Goal: Information Seeking & Learning: Learn about a topic

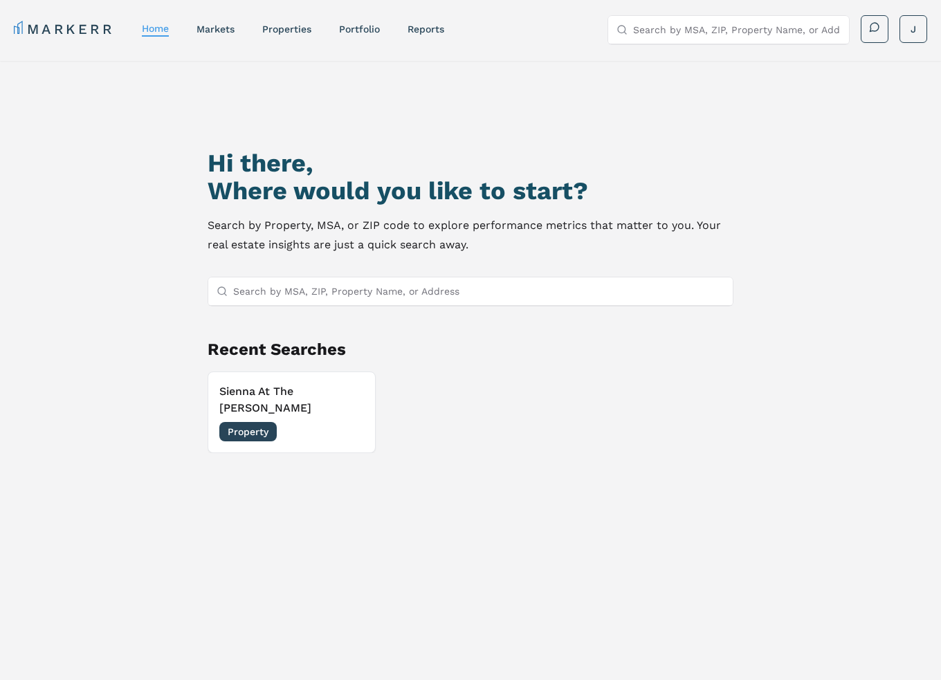
click at [294, 294] on input "Search by MSA, ZIP, Property Name, or Address" at bounding box center [478, 291] width 491 height 28
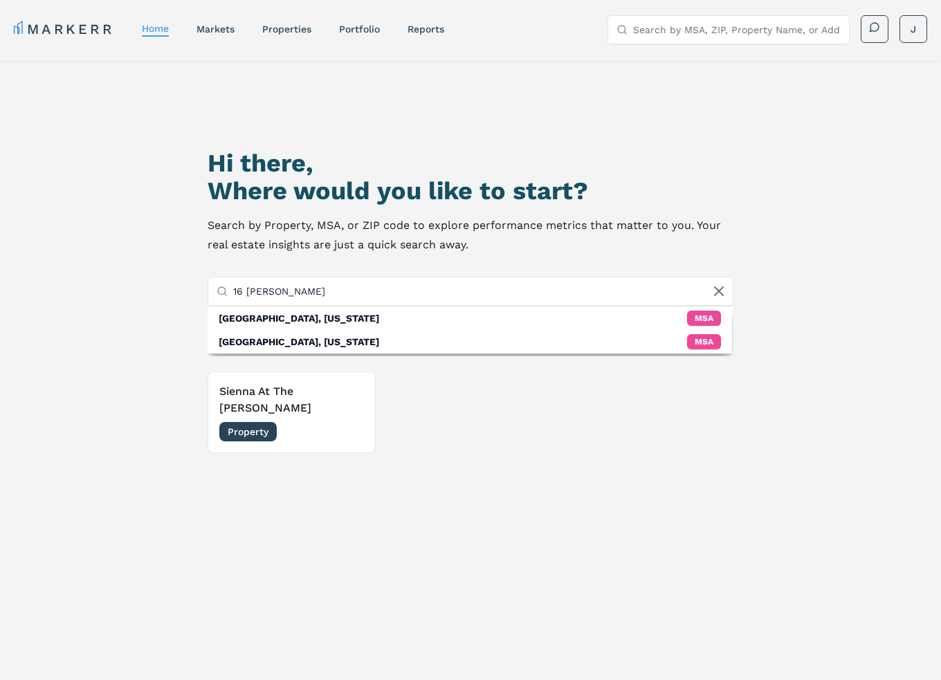
type input "16 [PERSON_NAME] ct"
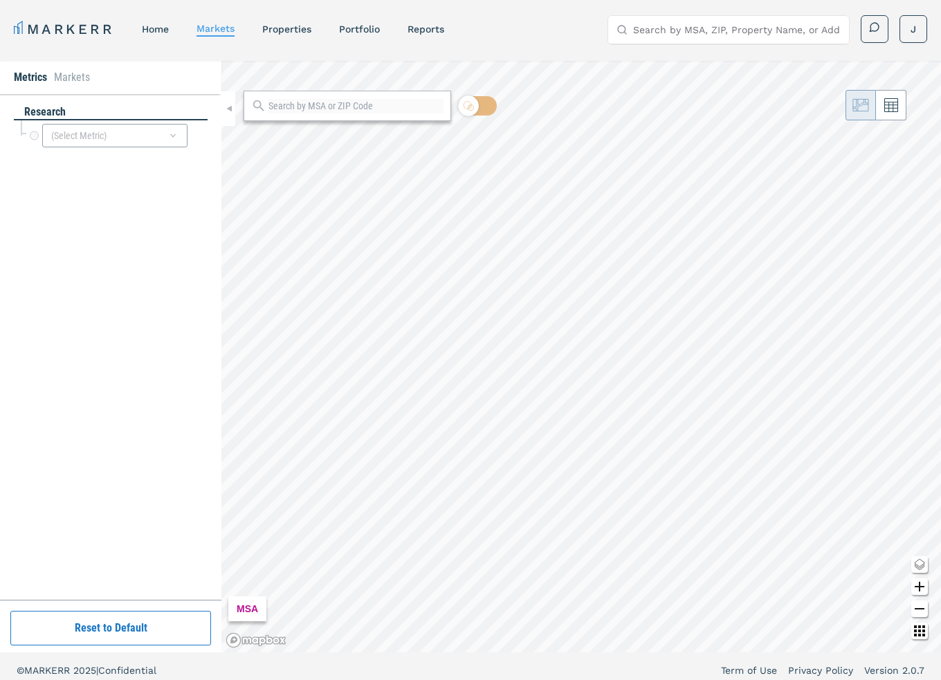
click at [940, 409] on html "MARKERR home markets properties Portfolio reports Search by MSA, ZIP, Property …" at bounding box center [470, 344] width 941 height 688
click at [940, 474] on html "MARKERR home markets properties Portfolio reports Search by MSA, ZIP, Property …" at bounding box center [470, 344] width 941 height 688
click at [100, 74] on div "Metrics Markets" at bounding box center [110, 77] width 221 height 33
click at [226, 23] on link "markets" at bounding box center [215, 28] width 38 height 11
click at [255, 610] on div "ZIP CODE" at bounding box center [259, 608] width 62 height 25
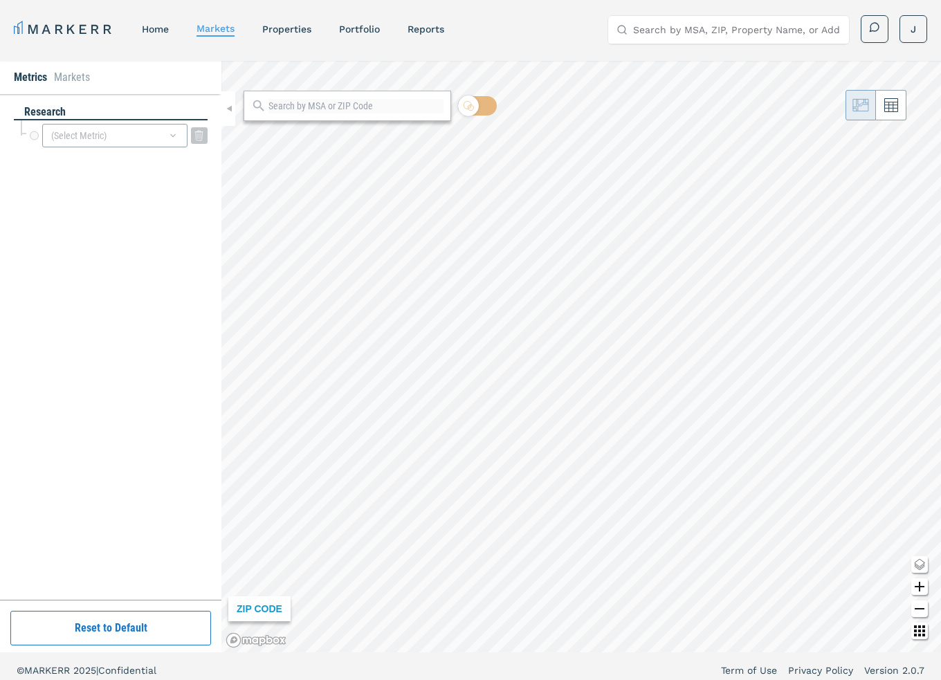
click at [163, 137] on div "(Select Metric)" at bounding box center [114, 136] width 145 height 24
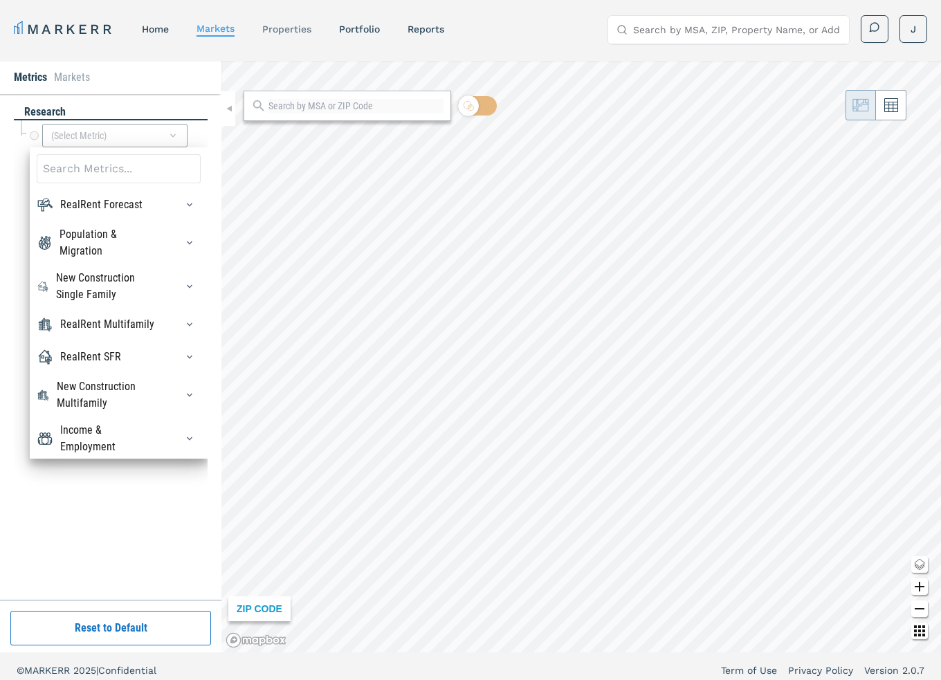
click at [277, 30] on link "properties" at bounding box center [286, 29] width 49 height 11
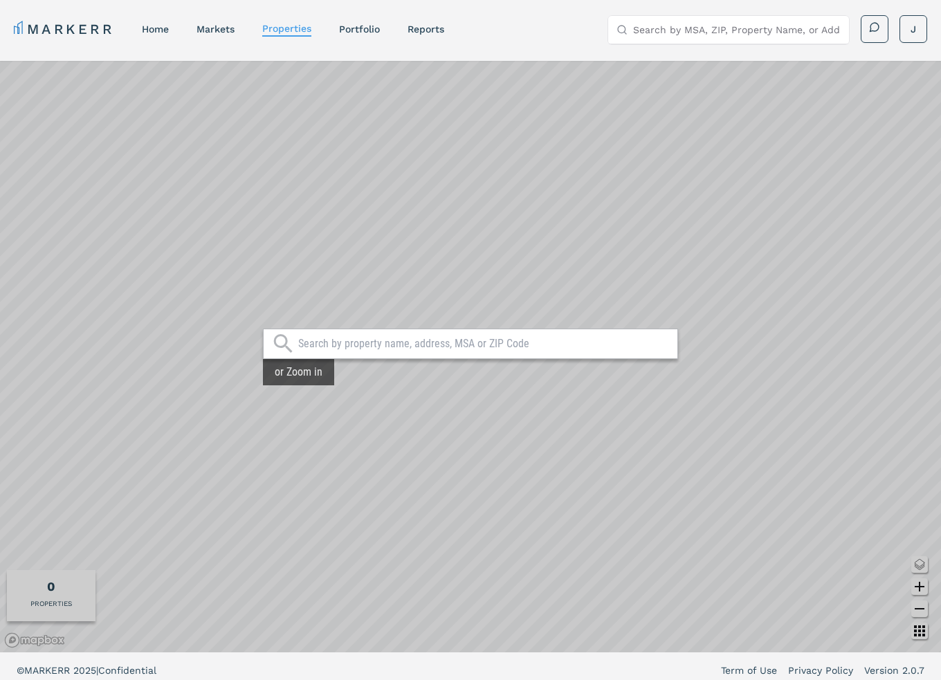
click at [344, 342] on input "text" at bounding box center [484, 344] width 372 height 14
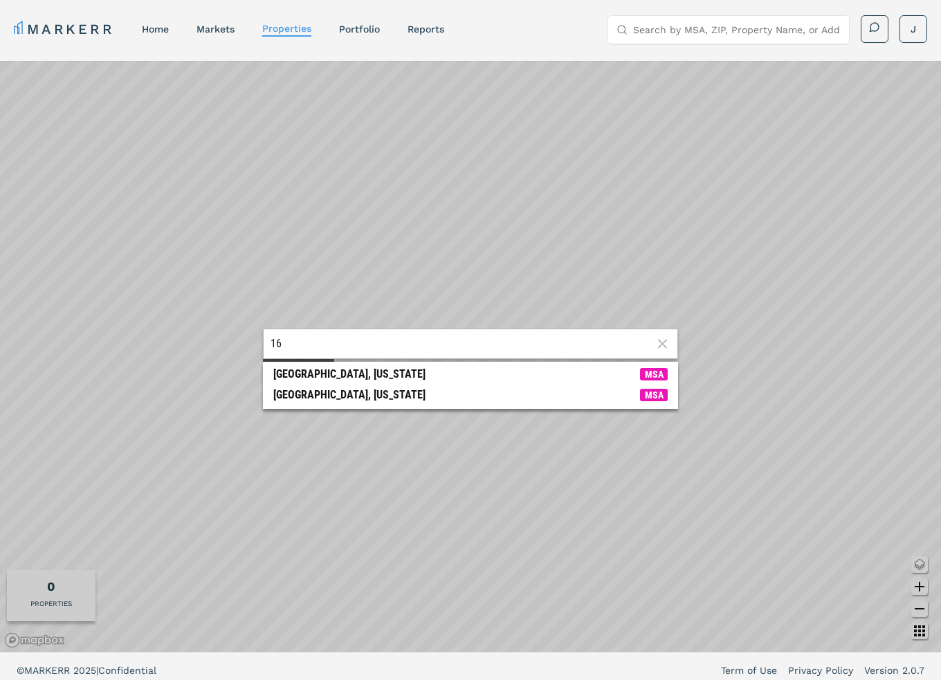
type input "1"
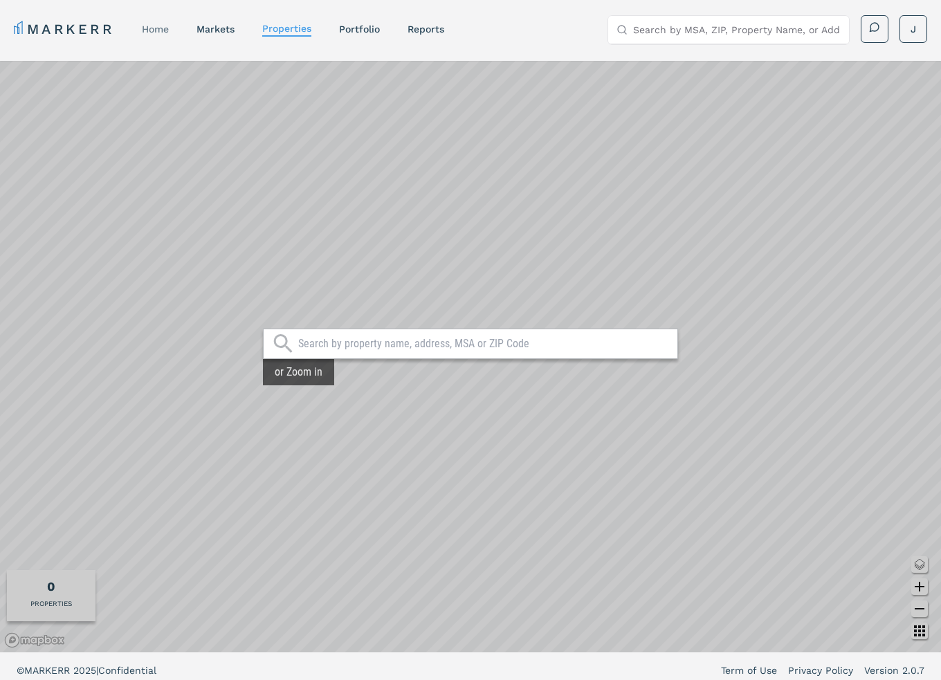
click at [151, 24] on link "home" at bounding box center [155, 29] width 27 height 11
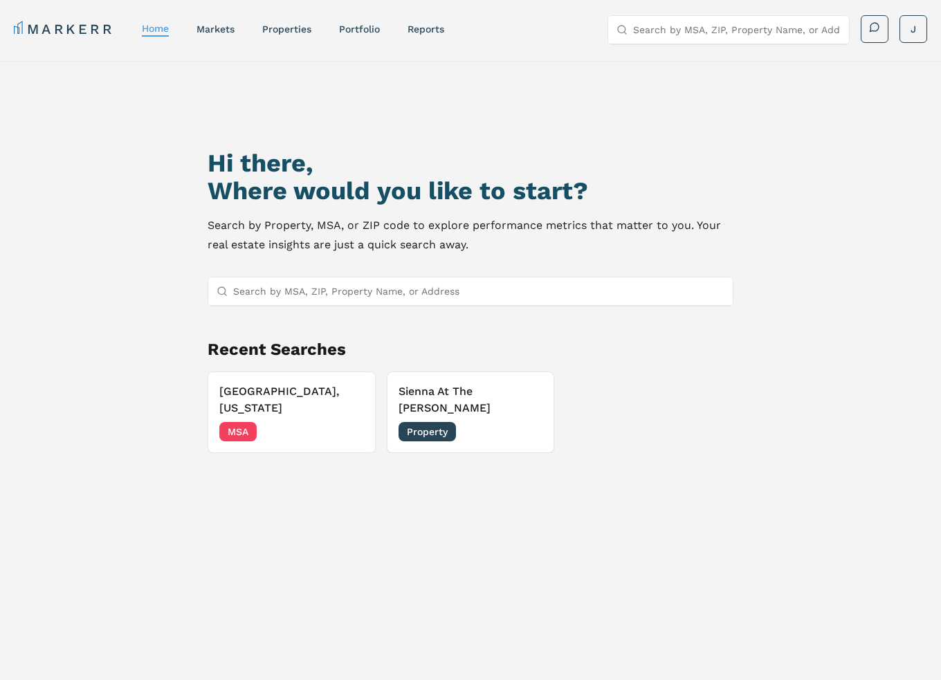
click at [262, 294] on input "Search by MSA, ZIP, Property Name, or Address" at bounding box center [478, 291] width 491 height 28
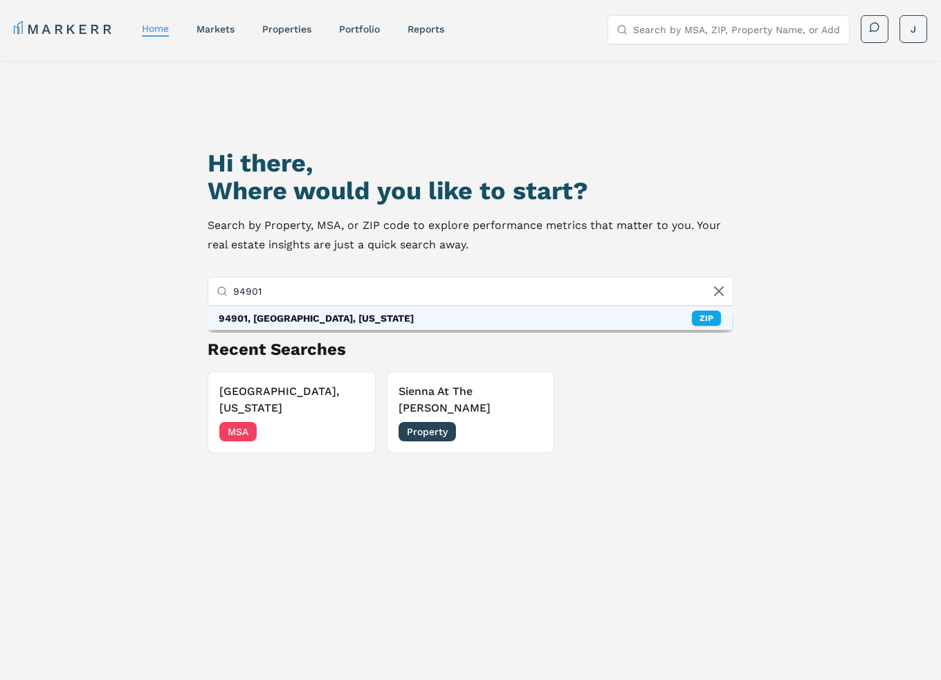
type input "94901"
click at [281, 317] on div "94901, [GEOGRAPHIC_DATA], [US_STATE]" at bounding box center [316, 318] width 195 height 14
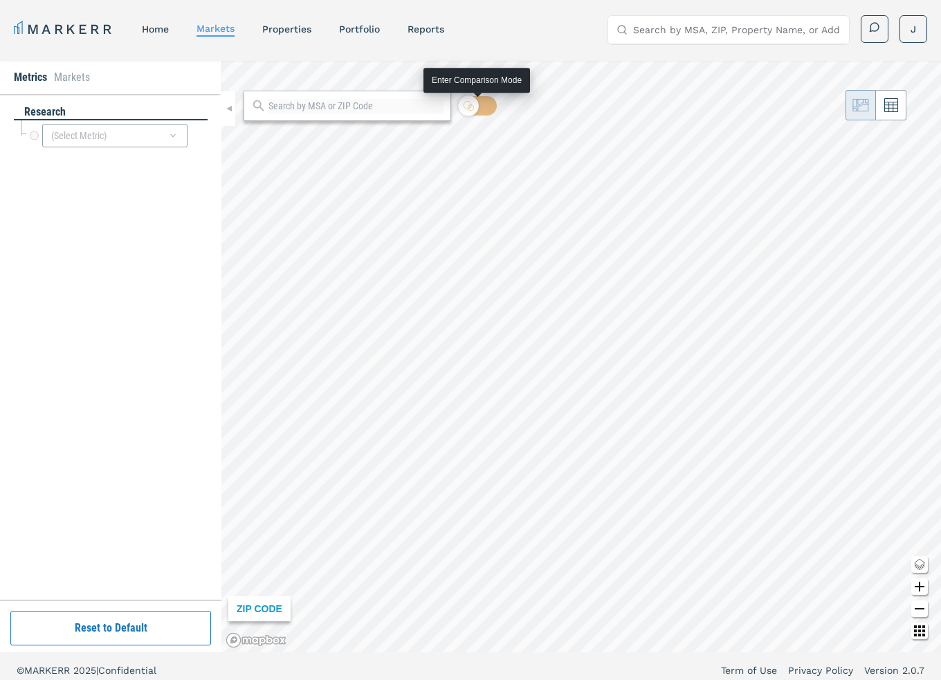
click at [466, 109] on icon at bounding box center [468, 105] width 11 height 11
click at [466, 109] on input "checkbox" at bounding box center [477, 105] width 39 height 19
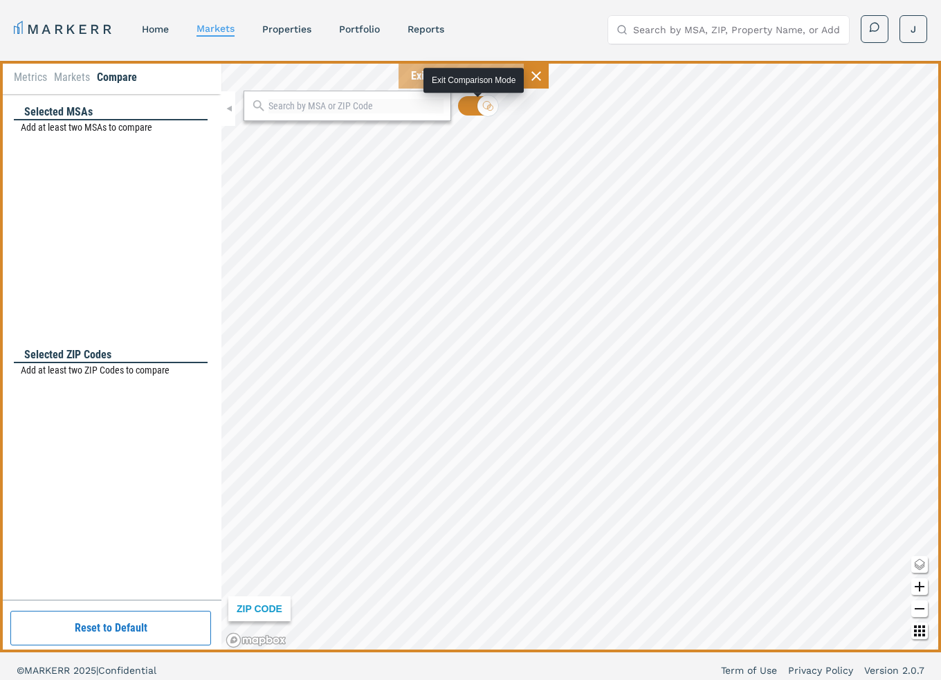
click at [474, 107] on input "checkbox" at bounding box center [477, 105] width 39 height 19
checkbox input "false"
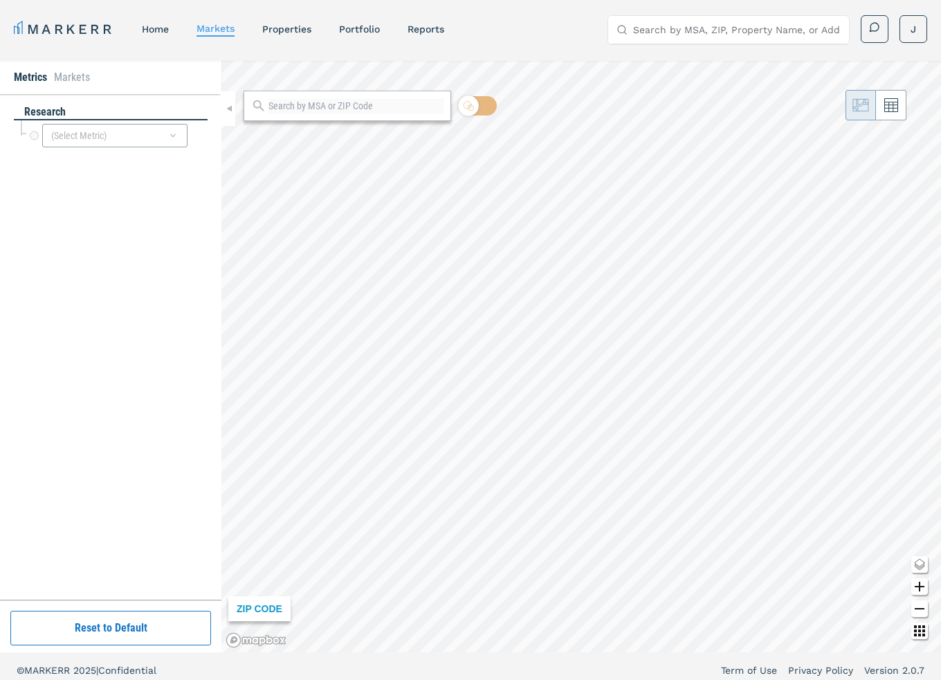
click at [295, 19] on nav "MARKERR home markets properties Portfolio reports" at bounding box center [229, 28] width 430 height 19
click at [295, 26] on link "properties" at bounding box center [286, 29] width 49 height 11
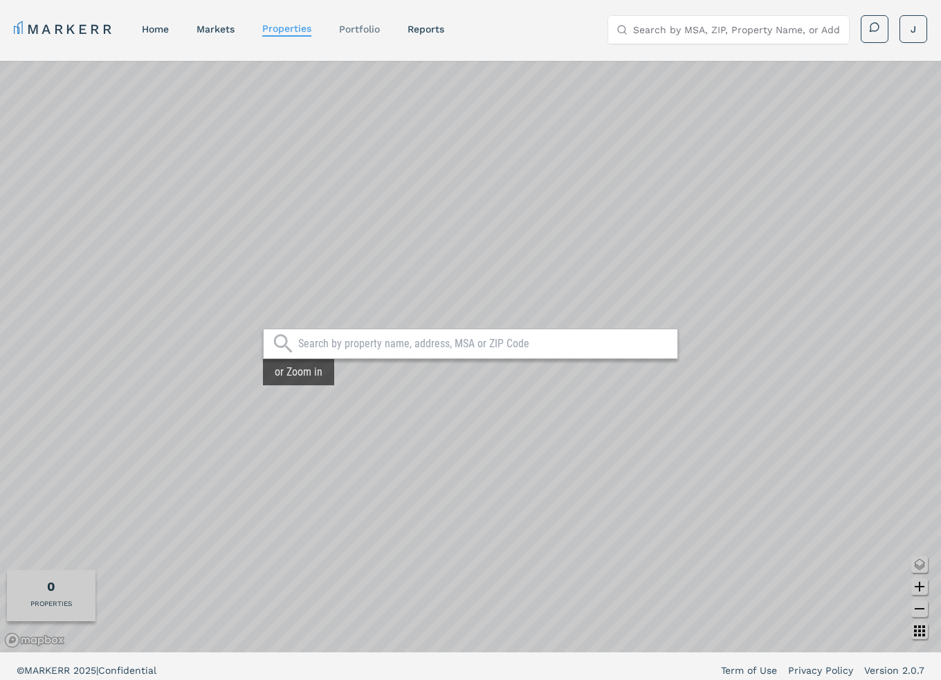
click at [342, 22] on div "Portfolio" at bounding box center [359, 29] width 41 height 14
click at [372, 27] on link "Portfolio" at bounding box center [359, 29] width 41 height 11
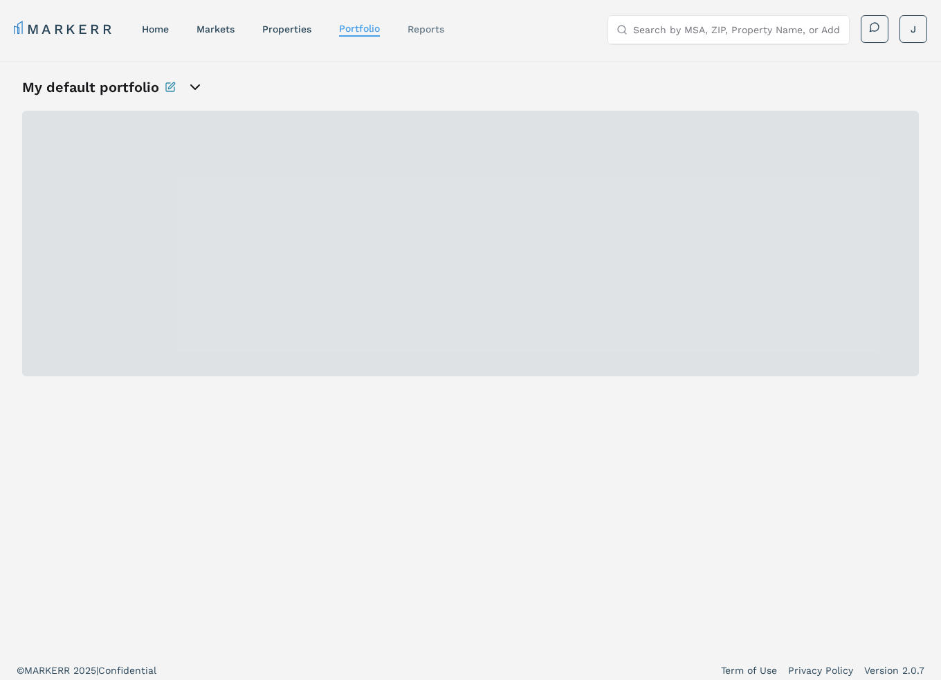
click at [420, 30] on link "reports" at bounding box center [425, 29] width 37 height 11
select select "-release_date"
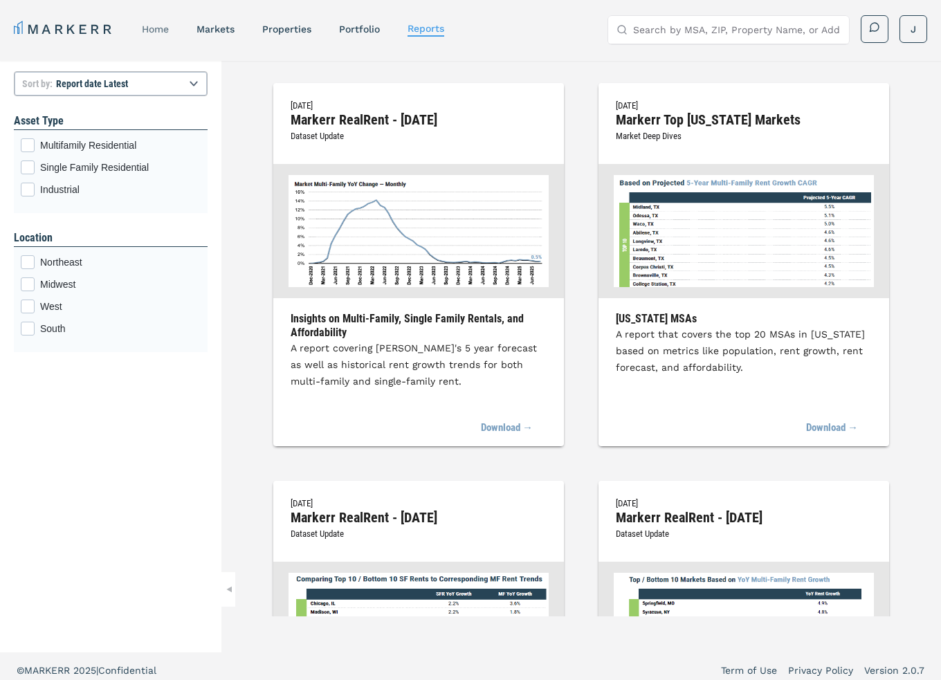
click at [147, 30] on link "home" at bounding box center [155, 29] width 27 height 11
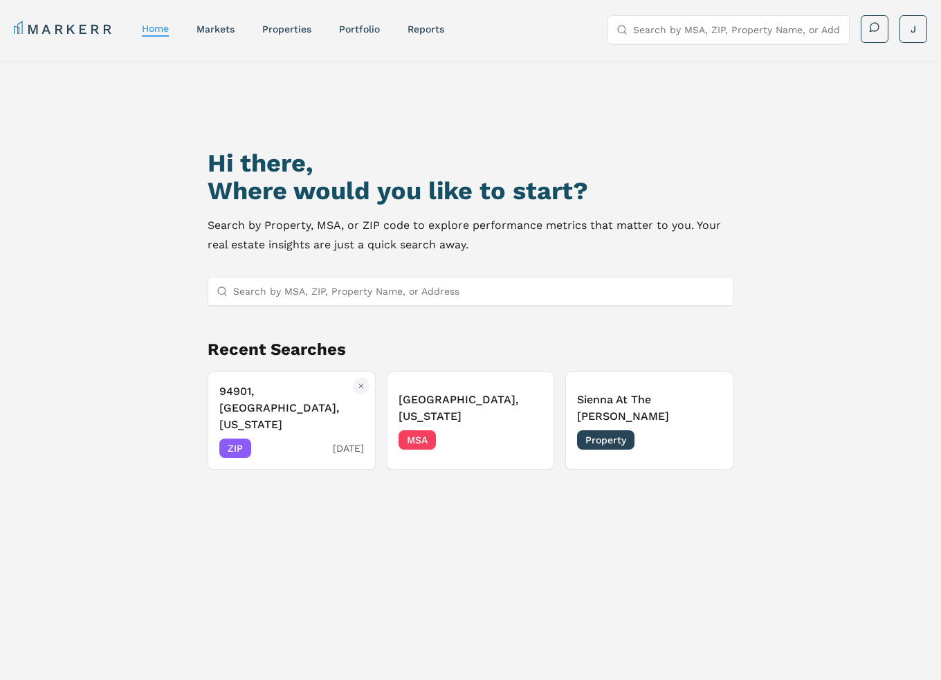
click at [264, 411] on h3 "94901, [GEOGRAPHIC_DATA], [US_STATE]" at bounding box center [291, 408] width 145 height 50
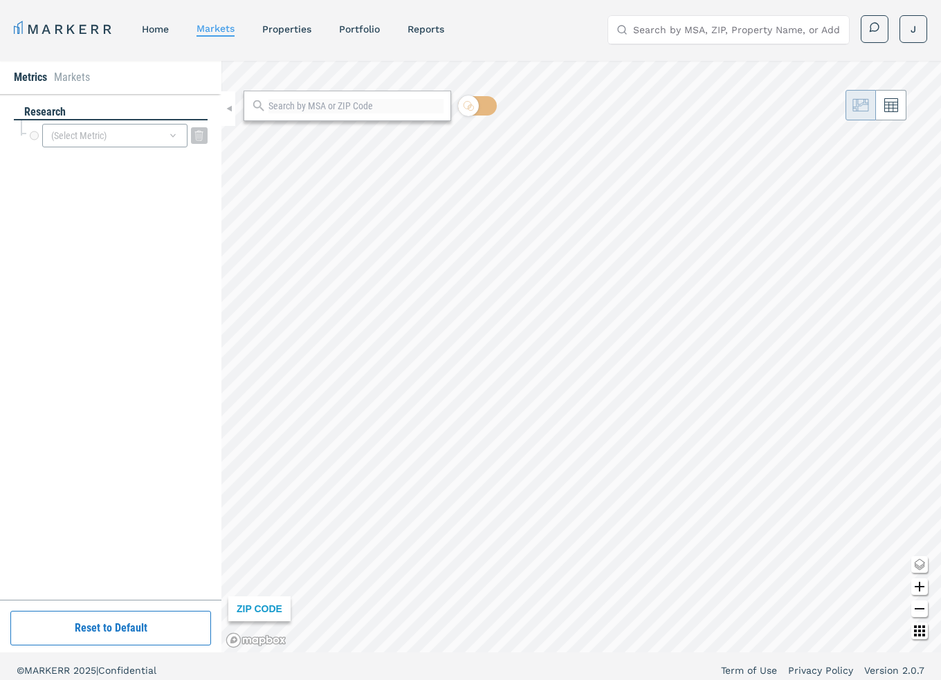
click at [136, 127] on div "(Select Metric)" at bounding box center [114, 136] width 145 height 24
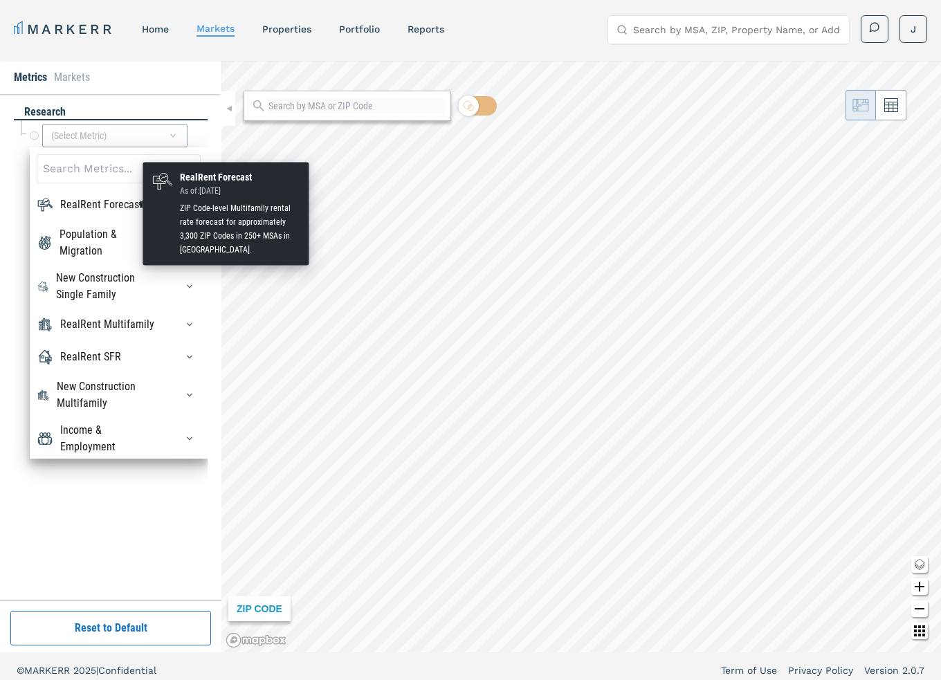
click at [75, 206] on div "RealRent Forecast" at bounding box center [101, 204] width 82 height 17
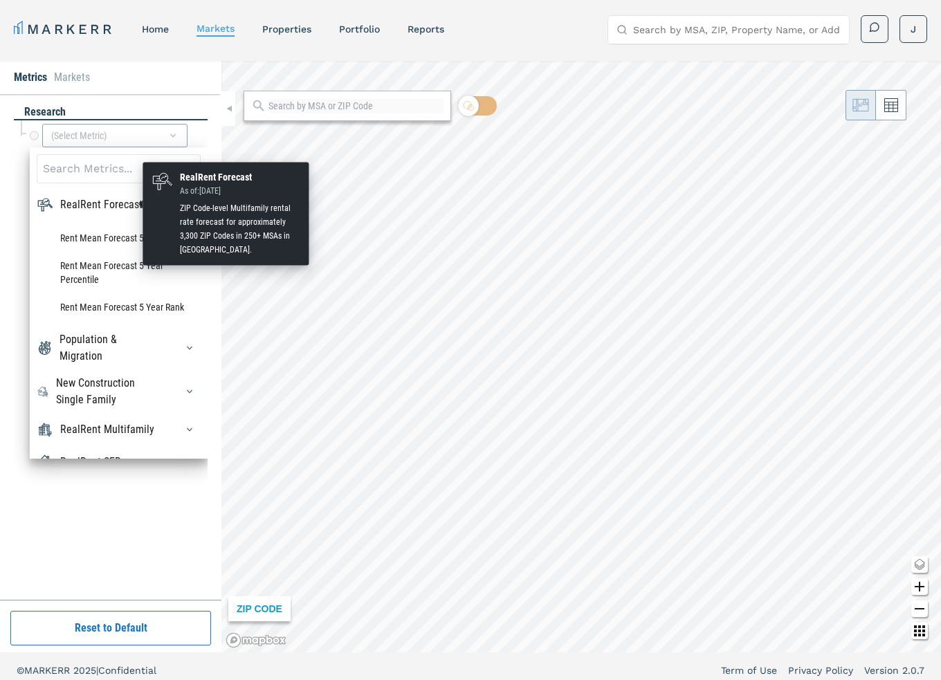
click at [75, 206] on div "RealRent Forecast" at bounding box center [101, 204] width 82 height 17
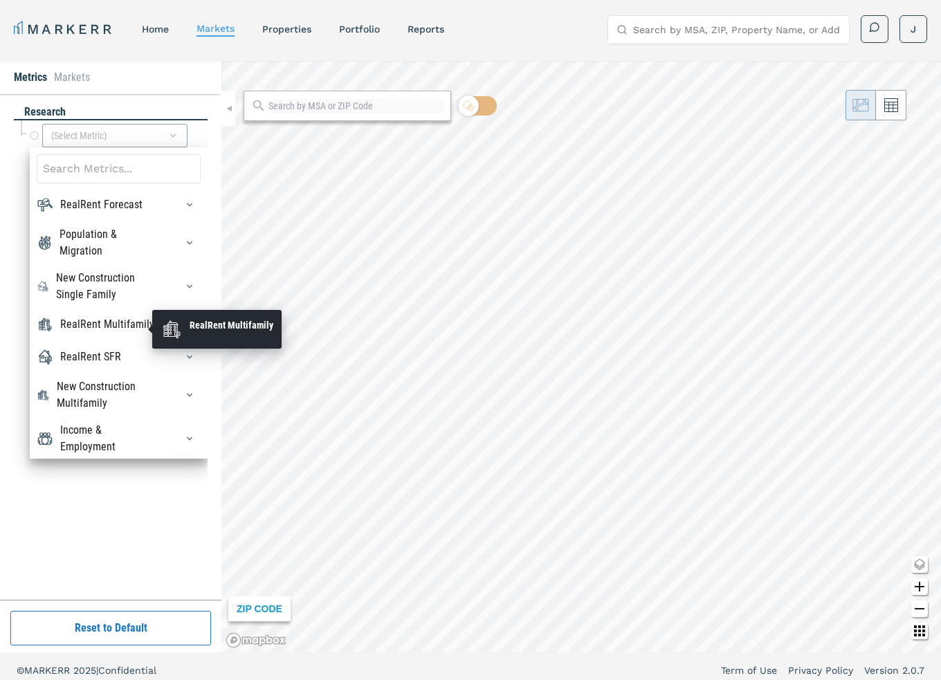
click at [94, 331] on div "RealRent Multifamily" at bounding box center [107, 324] width 94 height 17
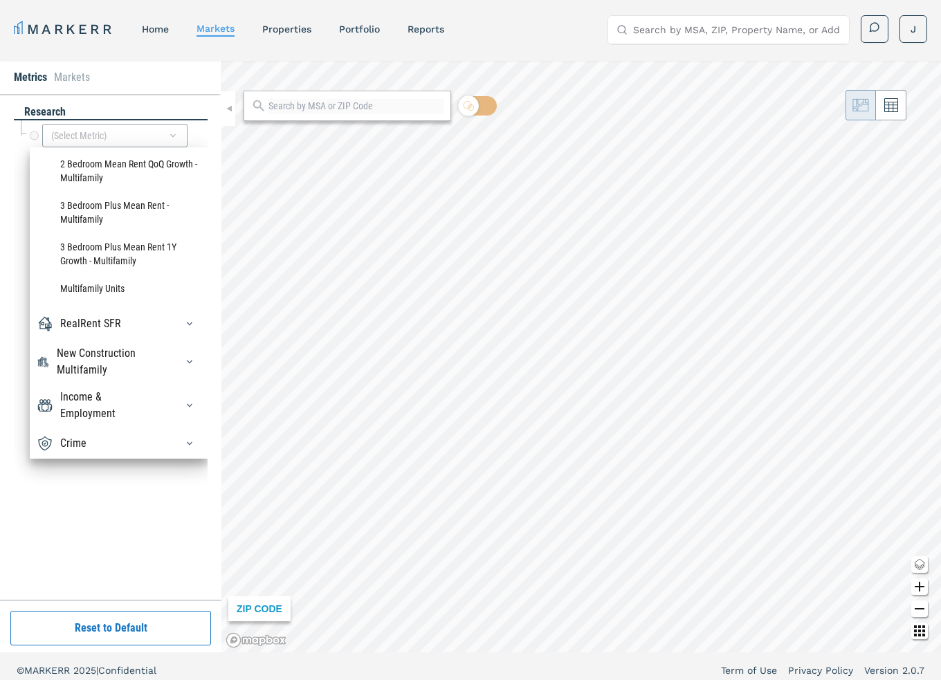
scroll to position [1673, 0]
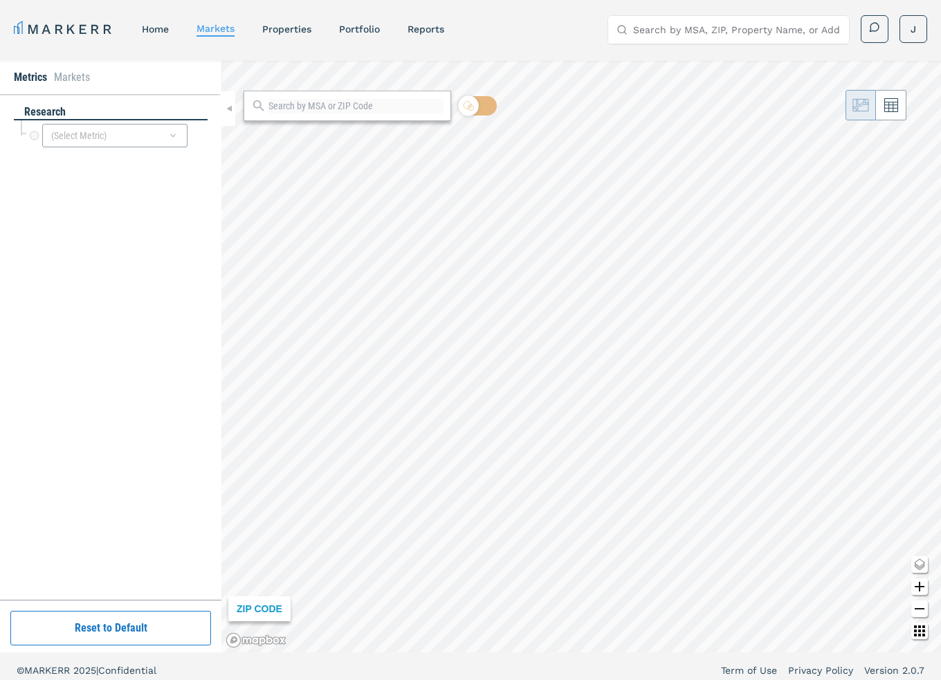
click at [144, 107] on div "research" at bounding box center [111, 112] width 194 height 16
